Goal: Find contact information: Find contact information

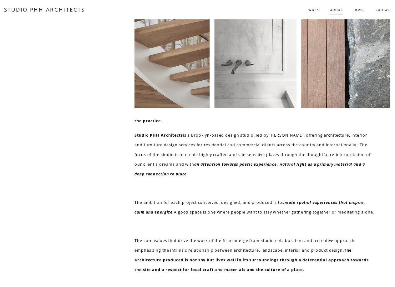
click at [333, 10] on link "about" at bounding box center [336, 9] width 12 height 11
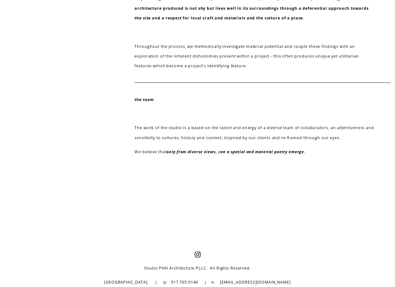
scroll to position [262, 0]
click at [196, 255] on use "Instagram" at bounding box center [197, 255] width 6 height 6
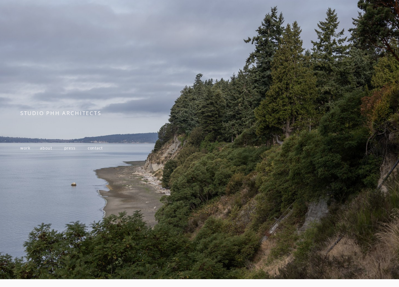
click at [98, 150] on span "contact" at bounding box center [95, 147] width 15 height 5
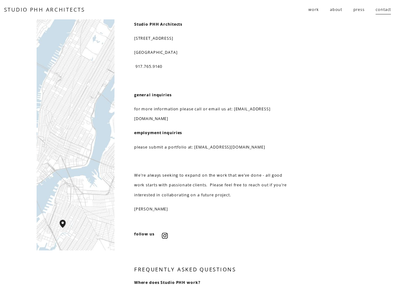
drag, startPoint x: 134, startPoint y: 38, endPoint x: 189, endPoint y: 38, distance: 55.3
click at [189, 38] on p "[STREET_ADDRESS]" at bounding box center [213, 38] width 159 height 10
copy p "[STREET_ADDRESS]"
